Goal: Book appointment/travel/reservation

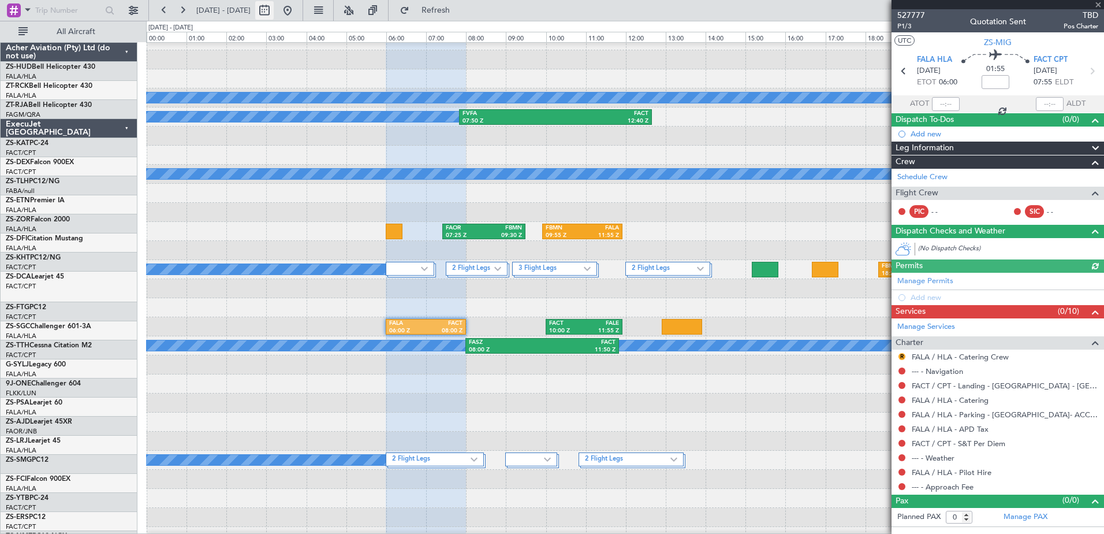
scroll to position [404, 0]
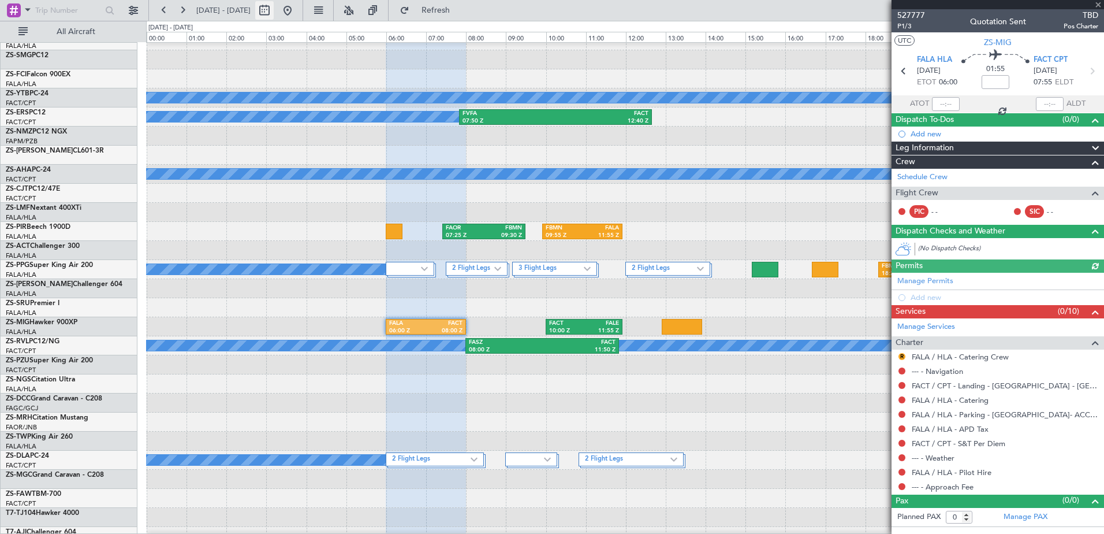
click at [274, 12] on button at bounding box center [264, 10] width 18 height 18
select select "12"
select select "2025"
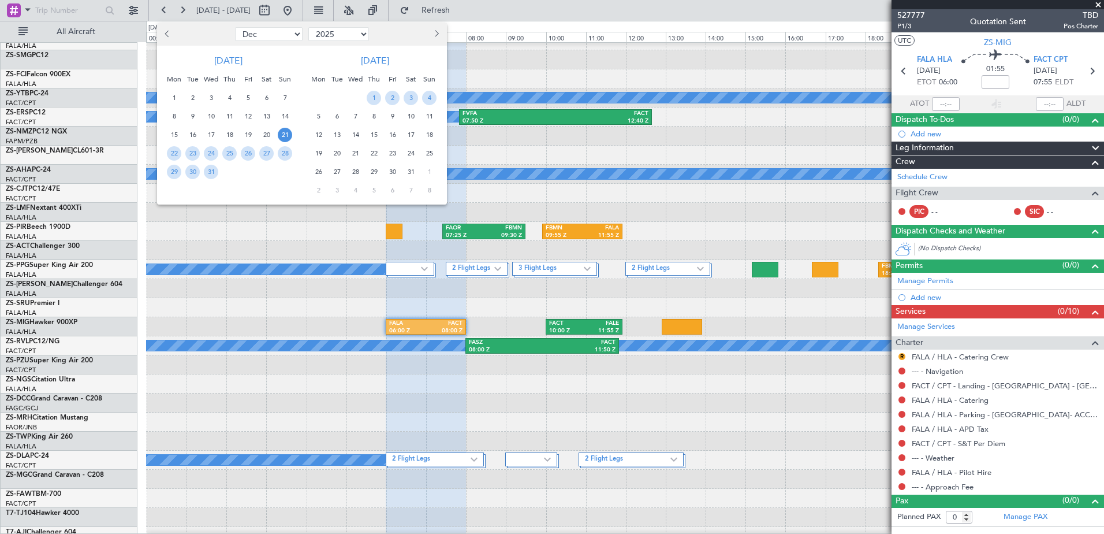
click at [166, 36] on button "Previous month" at bounding box center [168, 34] width 13 height 18
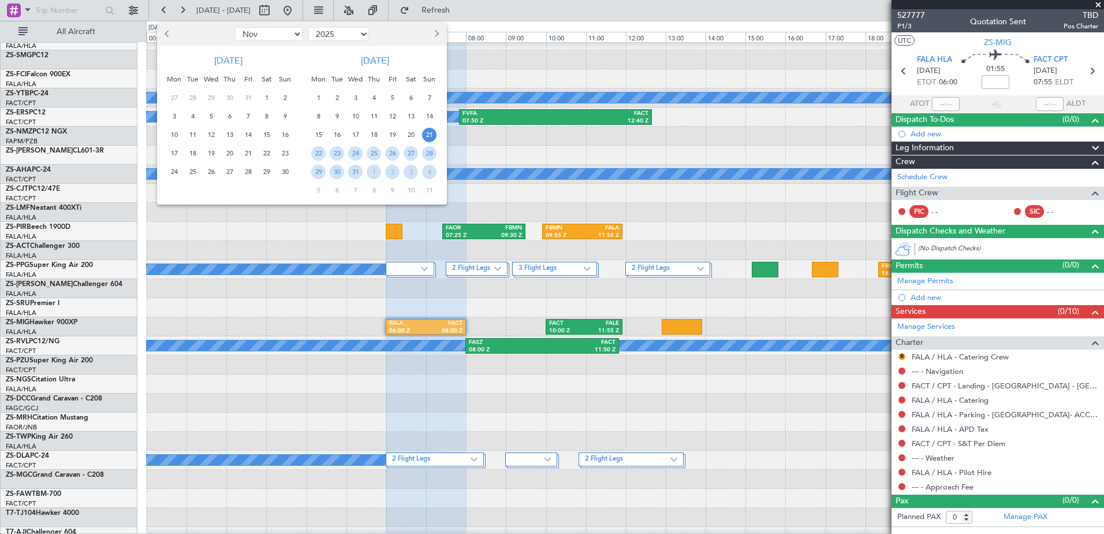
click at [166, 36] on button "Previous month" at bounding box center [168, 34] width 13 height 18
click at [411, 136] on span "18" at bounding box center [411, 135] width 14 height 14
click at [430, 137] on span "19" at bounding box center [429, 135] width 14 height 14
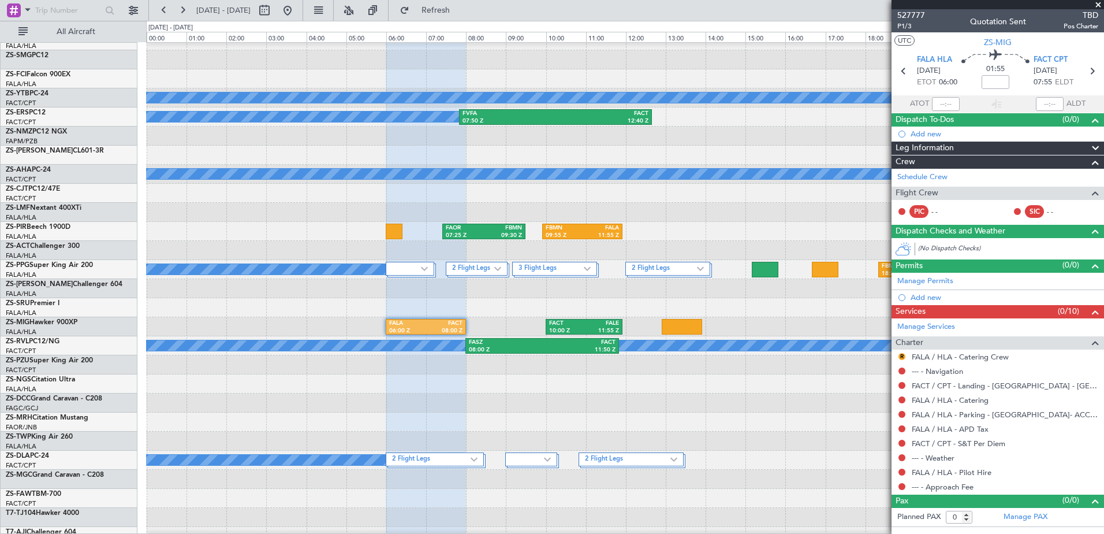
select select "10"
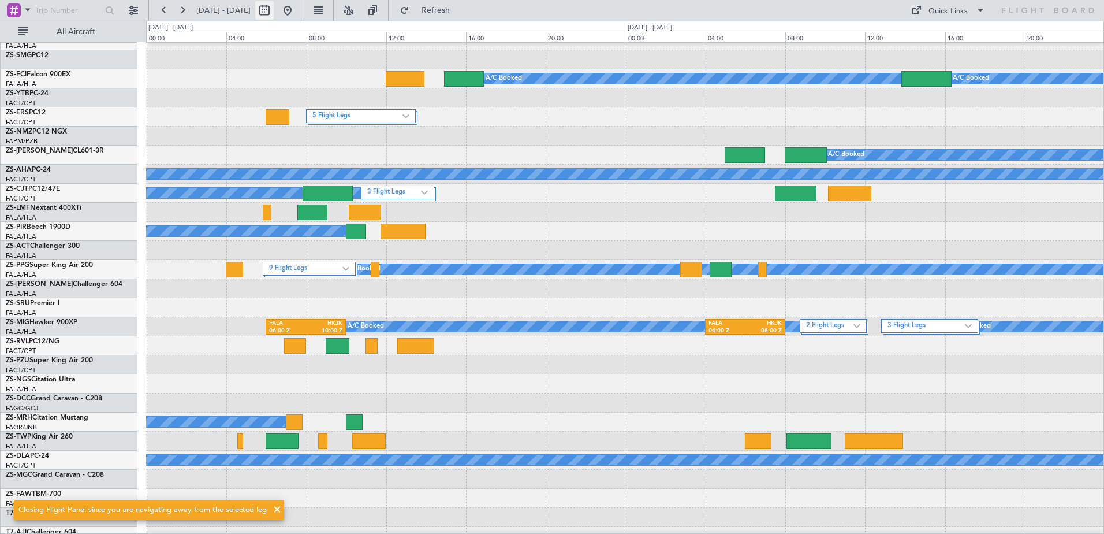
click at [274, 12] on button at bounding box center [264, 10] width 18 height 18
select select "10"
select select "2025"
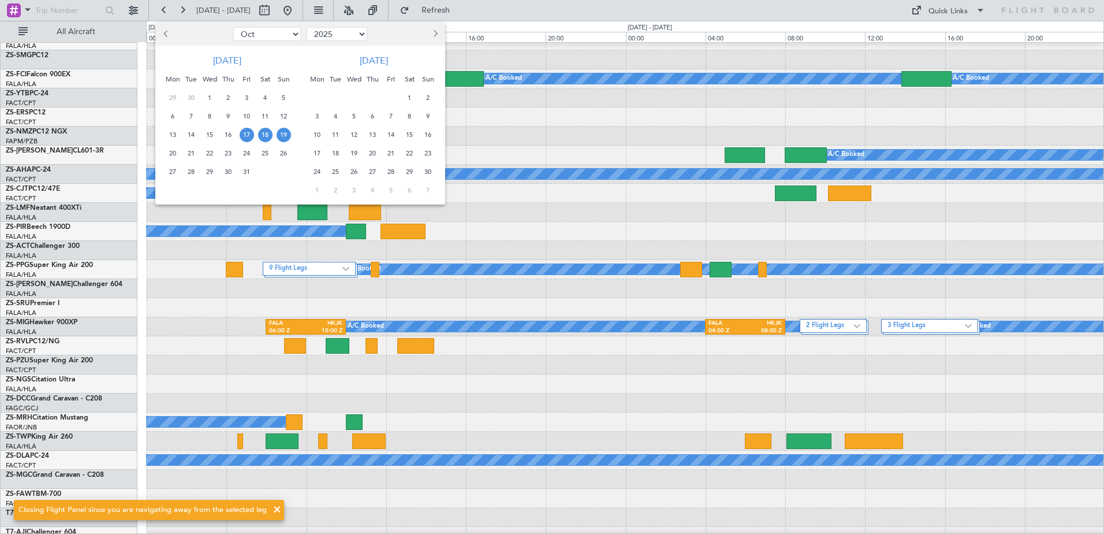
click at [251, 135] on span "17" at bounding box center [247, 135] width 14 height 14
click at [261, 137] on span "18" at bounding box center [265, 135] width 14 height 14
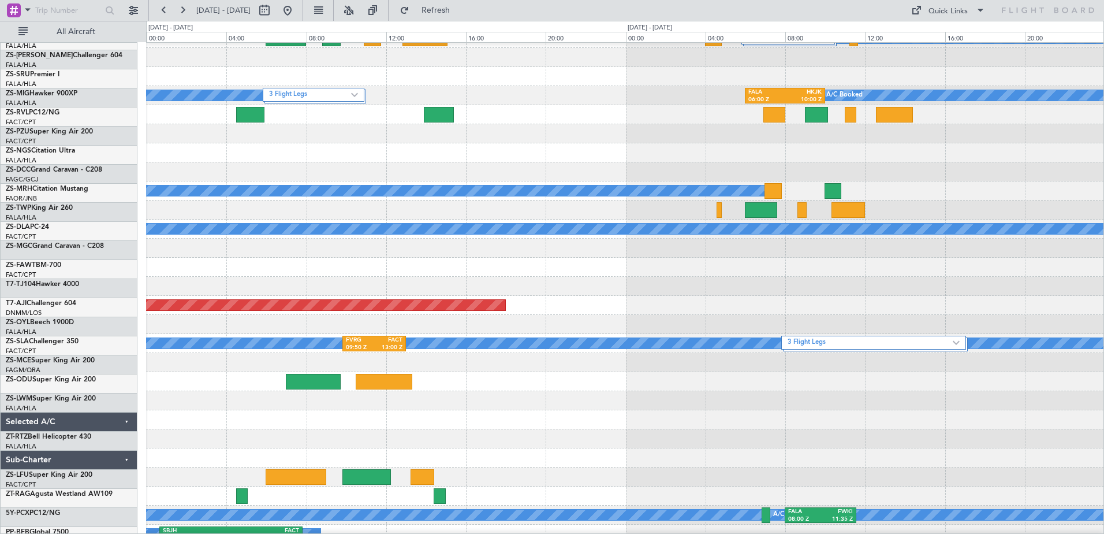
scroll to position [635, 0]
